Goal: Find specific page/section: Find specific page/section

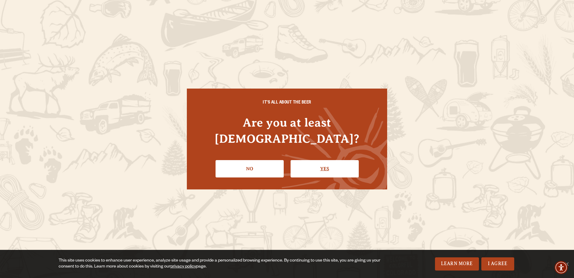
click at [316, 160] on link "Yes" at bounding box center [324, 168] width 68 height 17
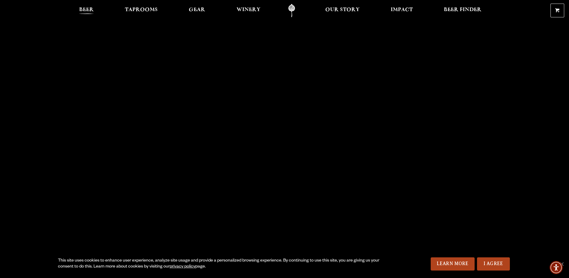
click at [84, 8] on span "Beer" at bounding box center [86, 9] width 15 height 5
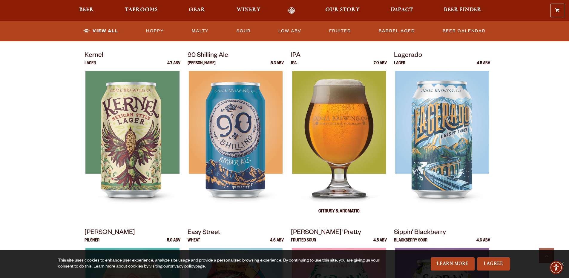
scroll to position [239, 0]
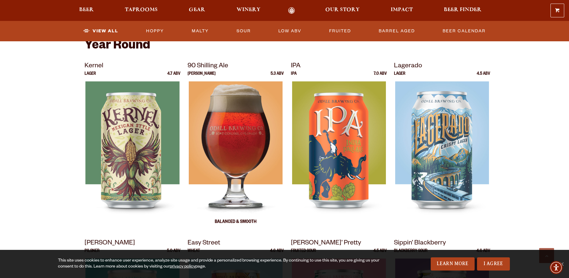
click at [234, 147] on img at bounding box center [236, 155] width 94 height 149
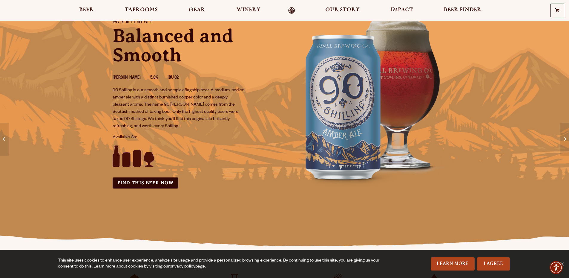
scroll to position [30, 0]
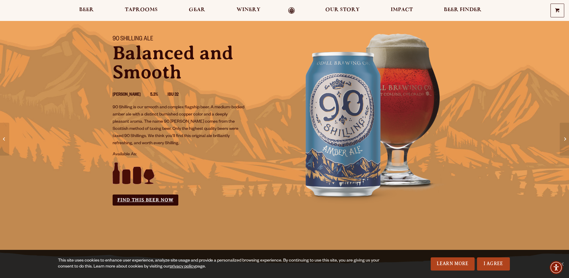
click at [141, 201] on link "Find this Beer Now" at bounding box center [146, 199] width 66 height 11
